Goal: Task Accomplishment & Management: Manage account settings

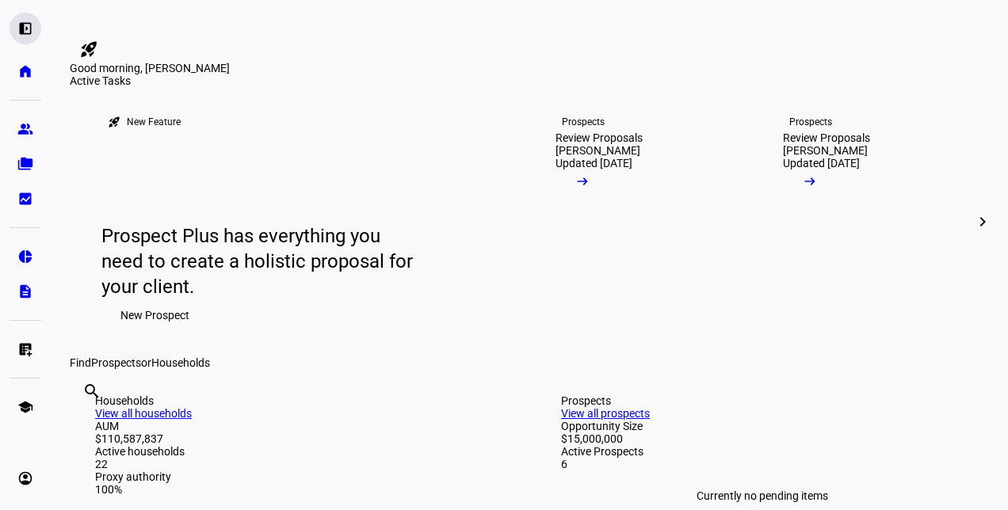
click at [29, 19] on div "left_panel_open" at bounding box center [26, 29] width 32 height 32
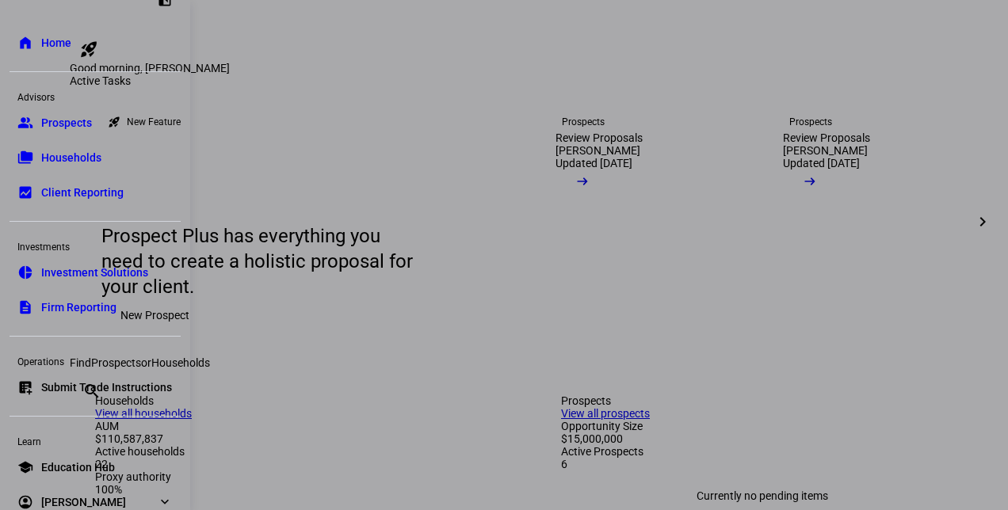
scroll to position [52, 0]
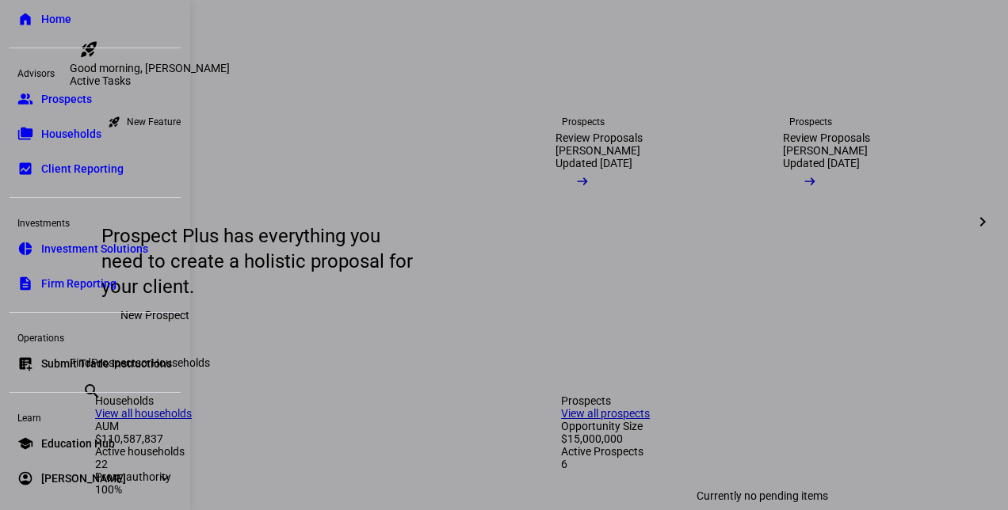
click at [104, 353] on link "list_alt_add Submit Trade Instructions" at bounding box center [95, 364] width 171 height 32
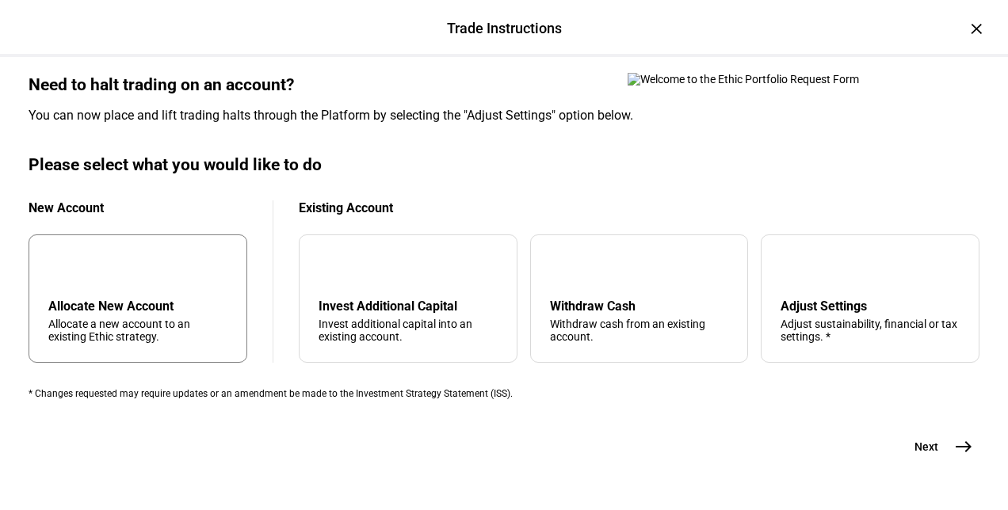
scroll to position [475, 0]
click at [594, 330] on div "arrow_upward Withdraw Cash Withdraw cash from an existing account." at bounding box center [639, 299] width 219 height 128
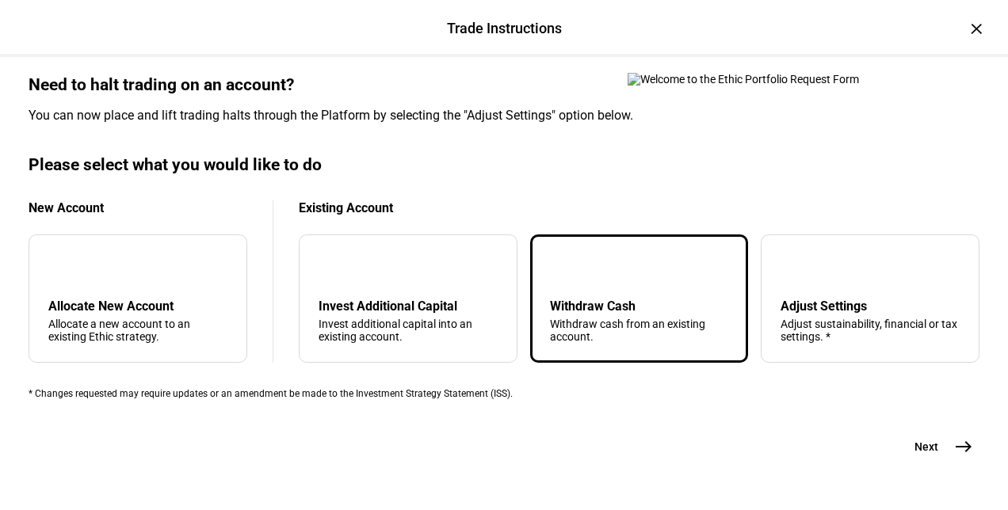
scroll to position [593, 0]
click at [970, 431] on span "east" at bounding box center [964, 447] width 32 height 32
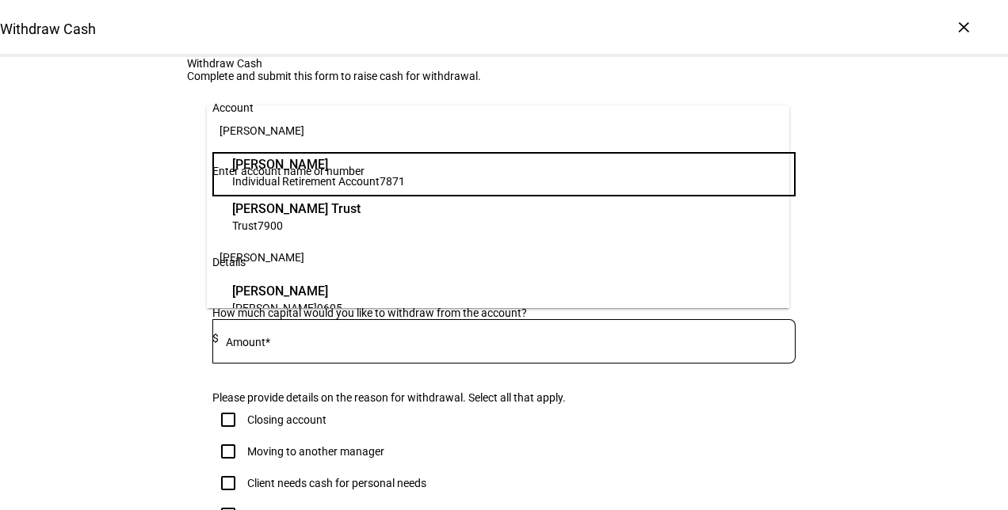
click at [311, 177] on input "Number" at bounding box center [503, 171] width 583 height 13
paste input "636-081626"
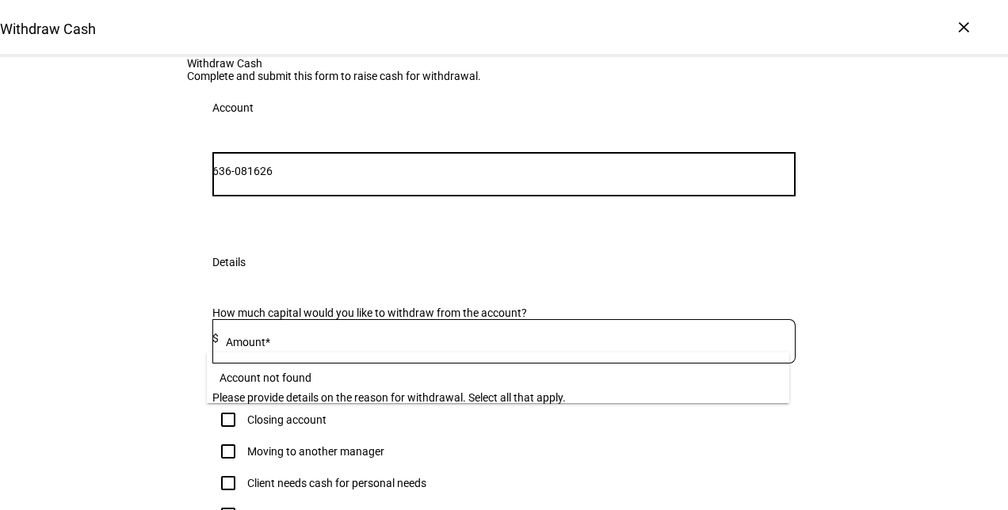
click at [246, 177] on input "636-081626" at bounding box center [503, 171] width 583 height 13
type input "636081626"
click at [369, 196] on div "636081626" at bounding box center [503, 174] width 583 height 44
click at [371, 177] on input "636081626" at bounding box center [503, 171] width 583 height 13
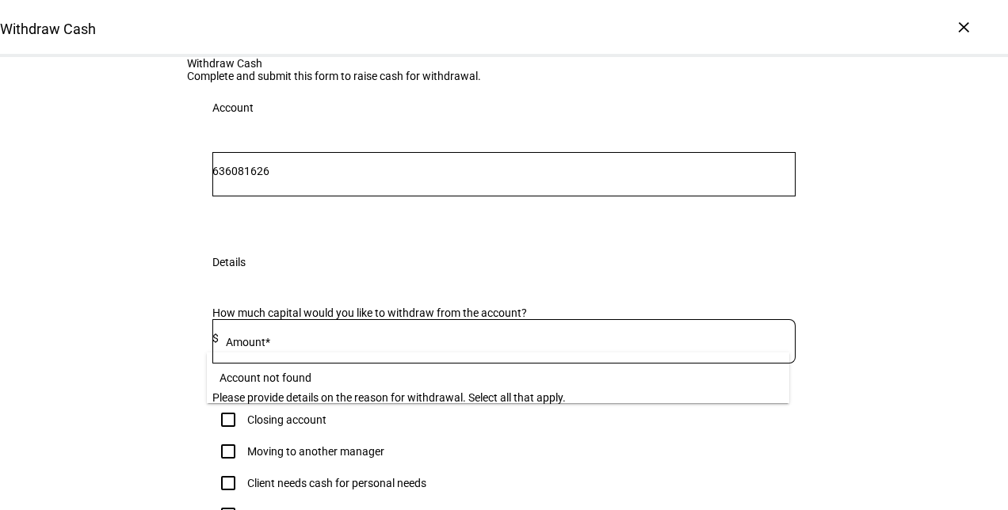
click at [763, 133] on div "Account" at bounding box center [504, 107] width 634 height 51
click at [453, 177] on input "636081626" at bounding box center [503, 171] width 583 height 13
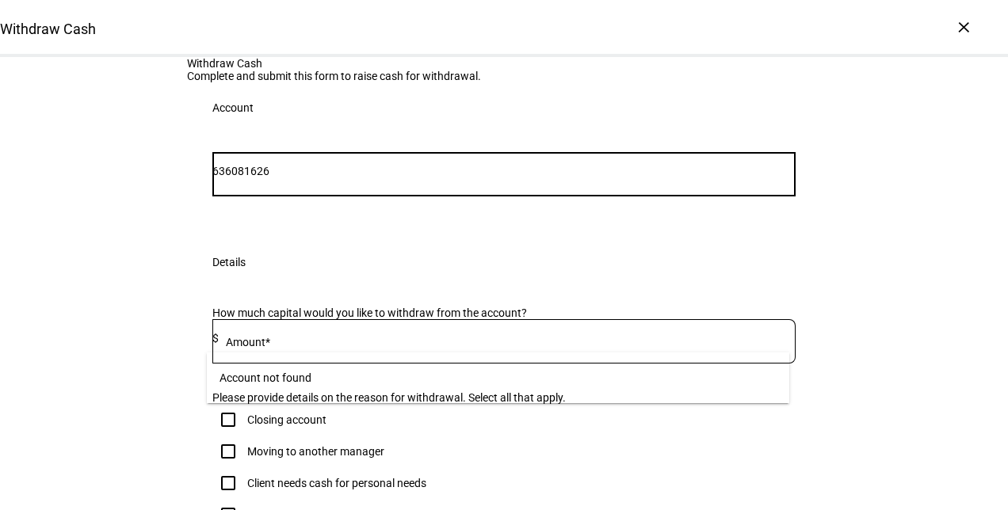
click at [458, 237] on div "636081626 Account" at bounding box center [504, 185] width 634 height 104
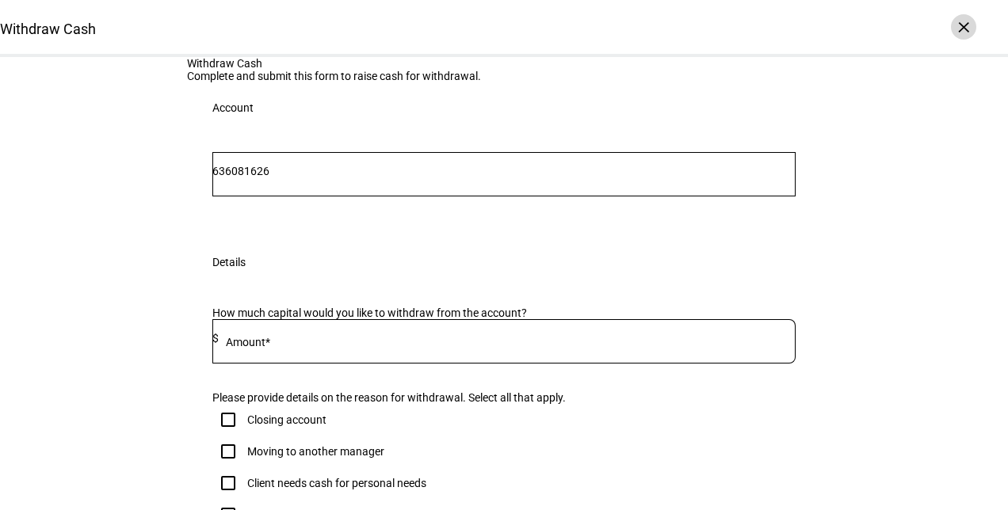
click at [959, 29] on div "×" at bounding box center [963, 26] width 25 height 25
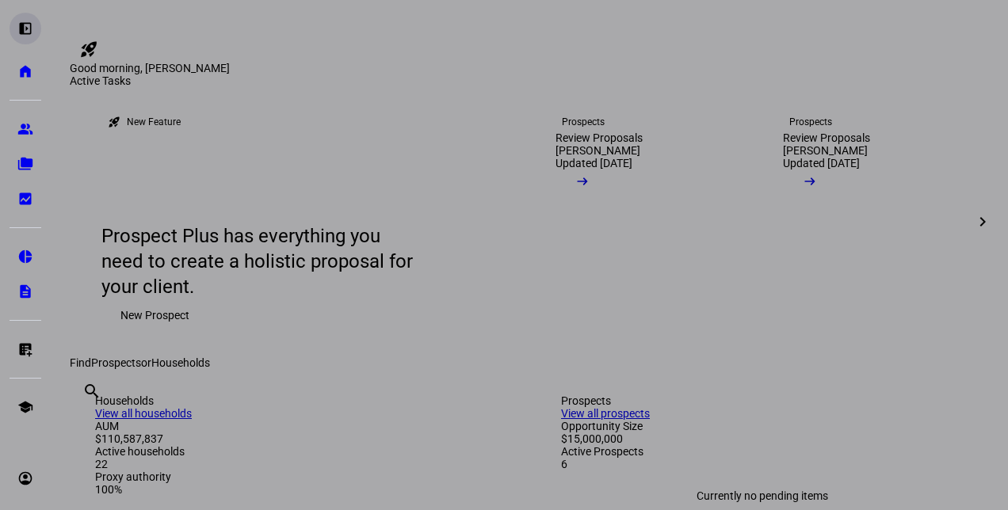
click at [30, 15] on div "left_panel_open" at bounding box center [26, 29] width 32 height 32
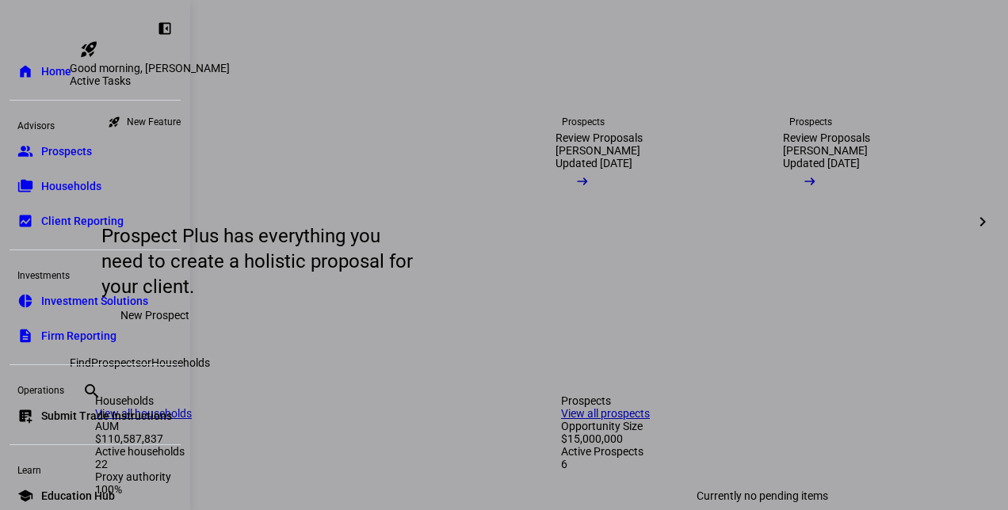
scroll to position [52, 0]
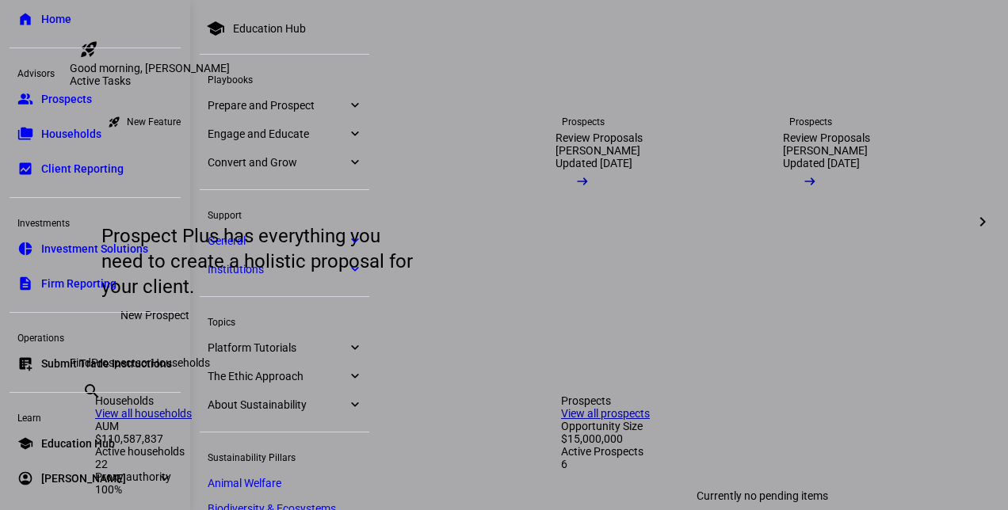
click at [157, 473] on eth-mat-symbol "expand_more" at bounding box center [165, 479] width 16 height 16
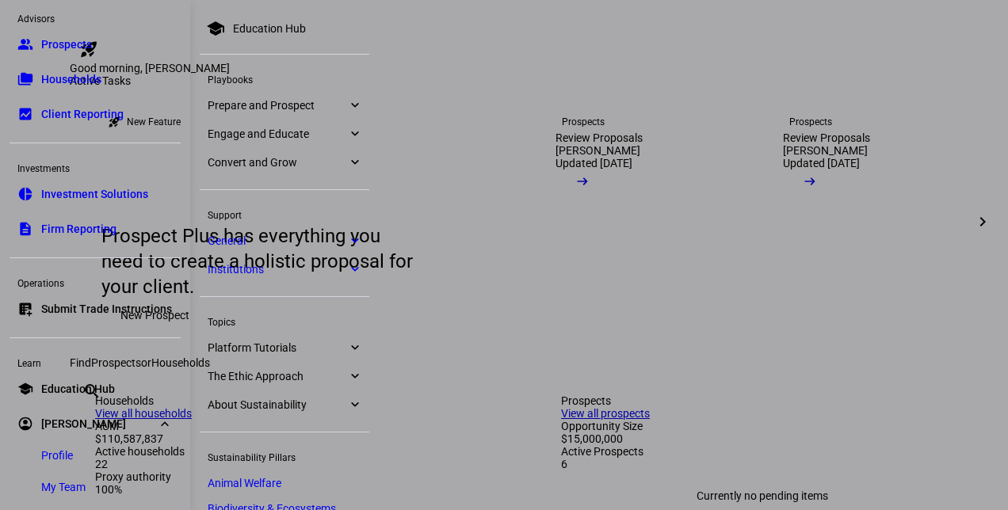
scroll to position [157, 0]
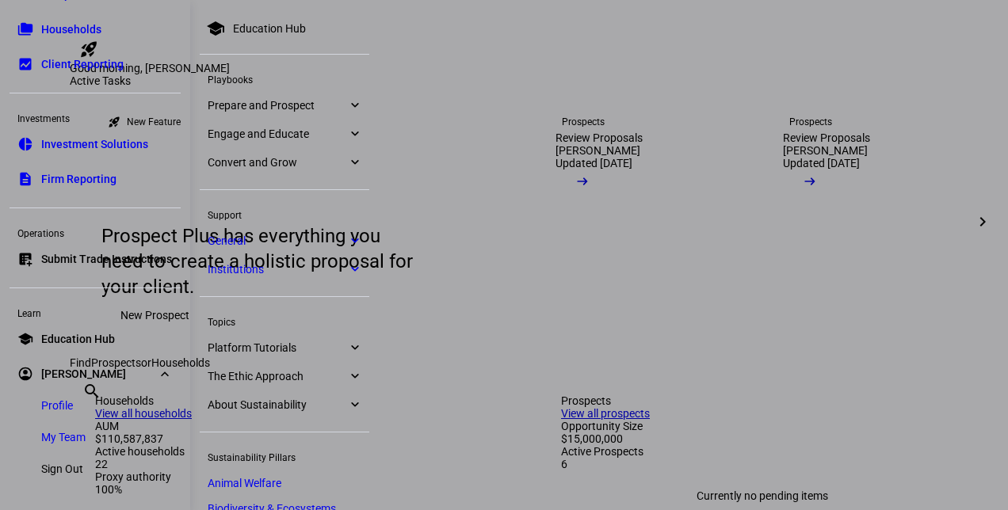
click at [76, 466] on span "Sign Out" at bounding box center [62, 469] width 42 height 16
